Goal: Obtain resource: Download file/media

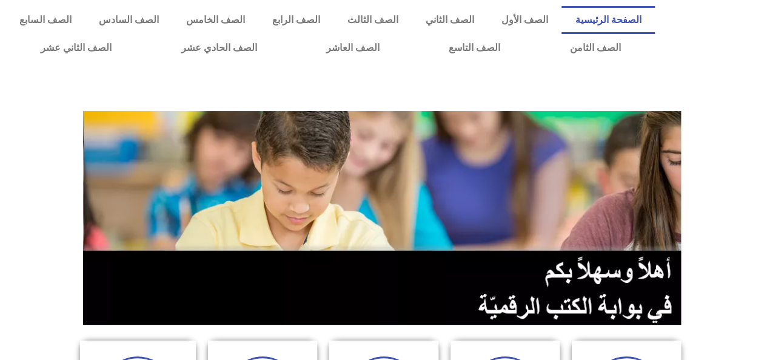
scroll to position [314, 0]
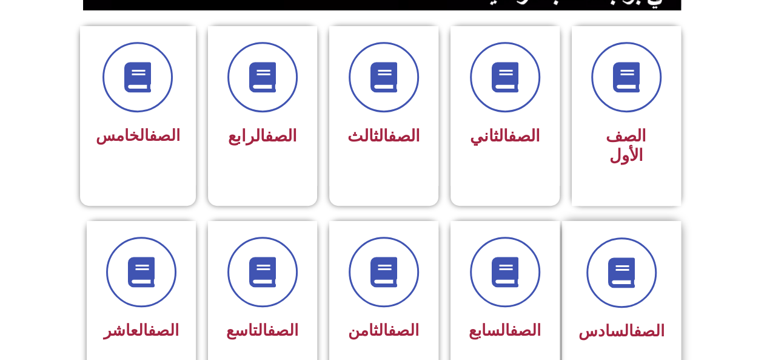
click at [588, 255] on div at bounding box center [622, 272] width 86 height 70
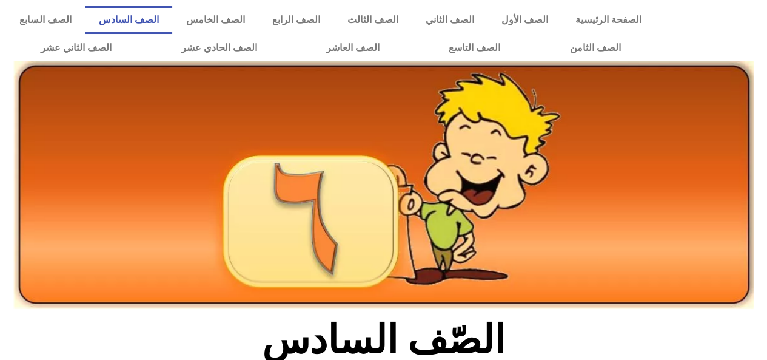
scroll to position [314, 0]
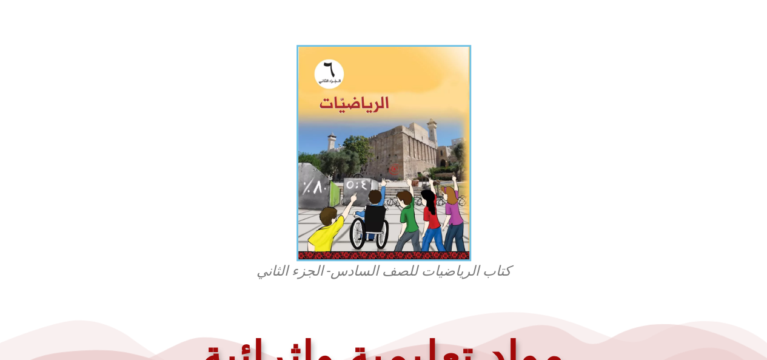
scroll to position [530, 0]
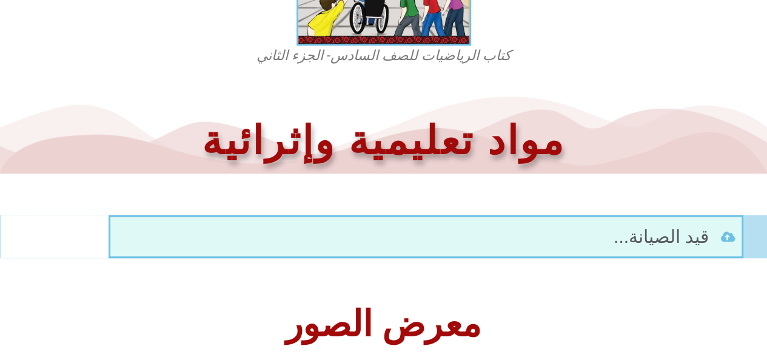
click at [444, 58] on figcaption "كتاب الرياضيات للصف السادس- الجزء الثاني" at bounding box center [383, 55] width 291 height 19
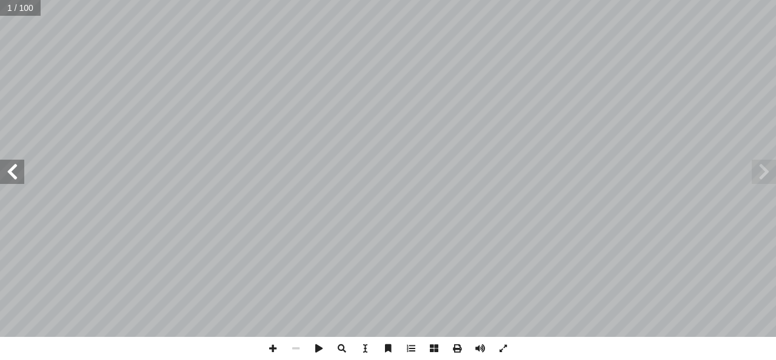
click at [772, 177] on span at bounding box center [764, 172] width 24 height 24
click at [765, 175] on span at bounding box center [764, 172] width 24 height 24
click at [16, 183] on span at bounding box center [12, 172] width 24 height 24
click at [451, 350] on span at bounding box center [457, 348] width 23 height 23
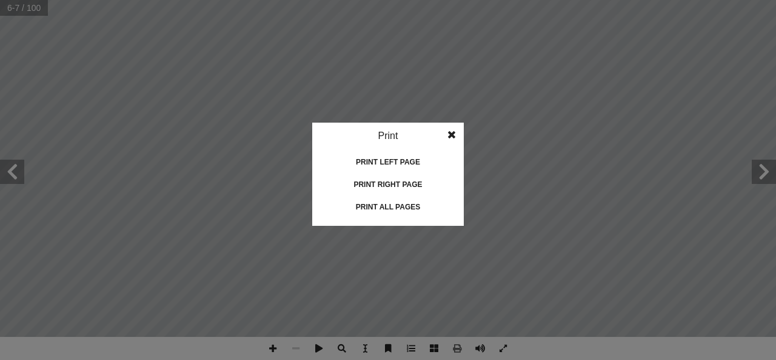
click at [380, 206] on div "Print all pages" at bounding box center [388, 206] width 121 height 19
